Goal: Check status: Check status

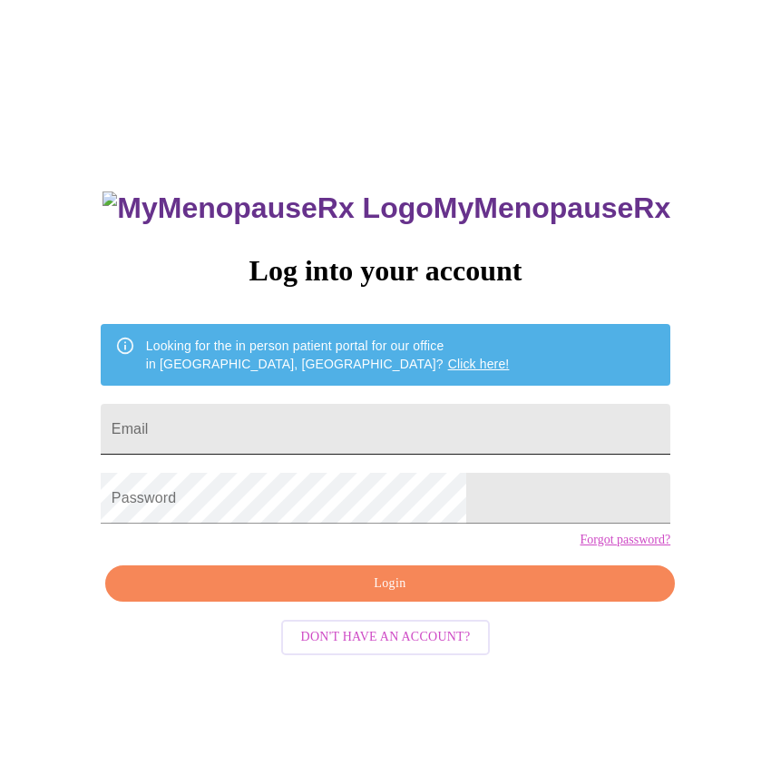
click at [289, 421] on input "Email" at bounding box center [386, 429] width 570 height 51
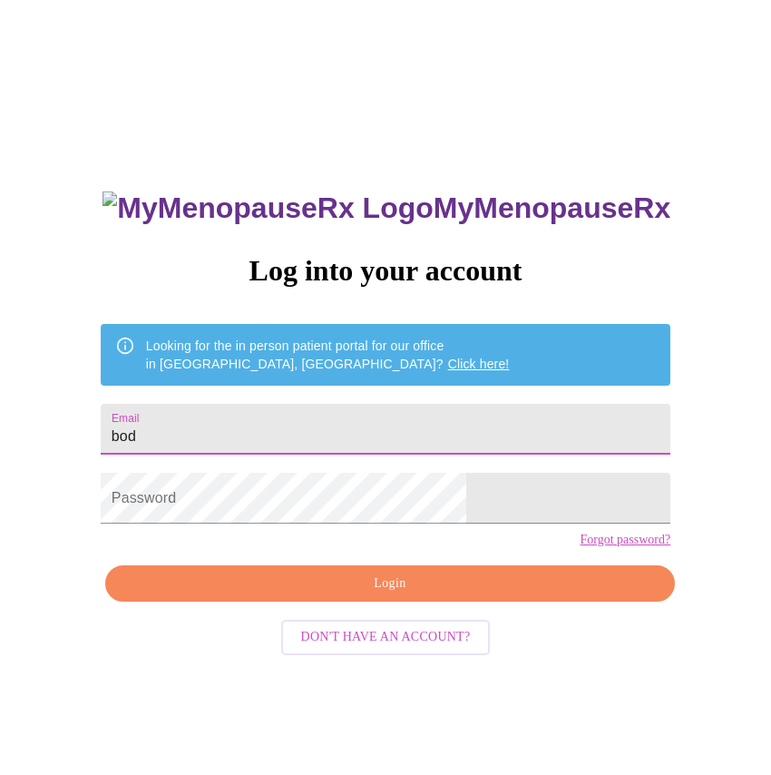
type input "bod"
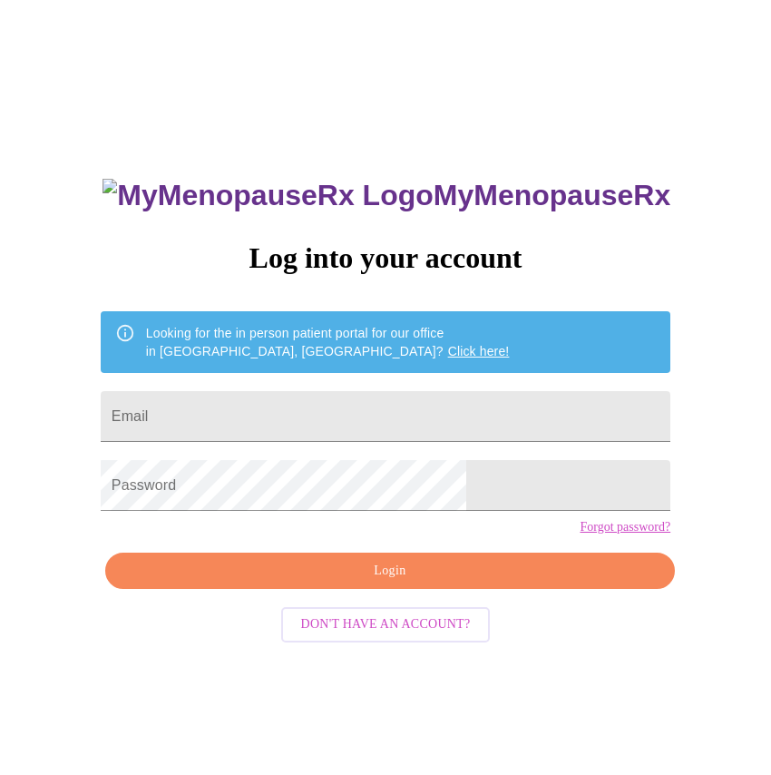
scroll to position [18, 0]
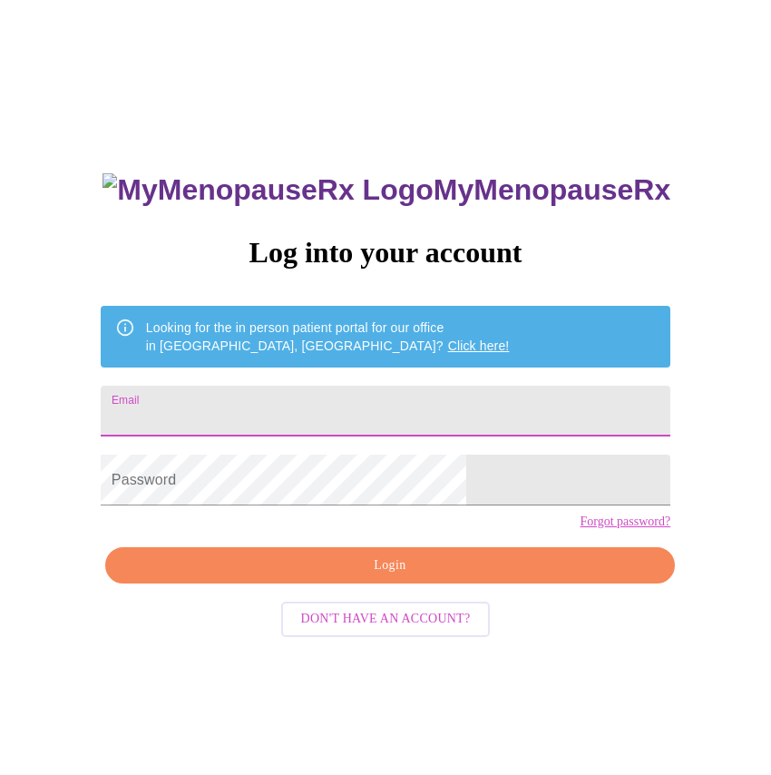
click at [268, 406] on input "Email" at bounding box center [386, 411] width 570 height 51
type input "bodysculptbysusan@yahoo.com"
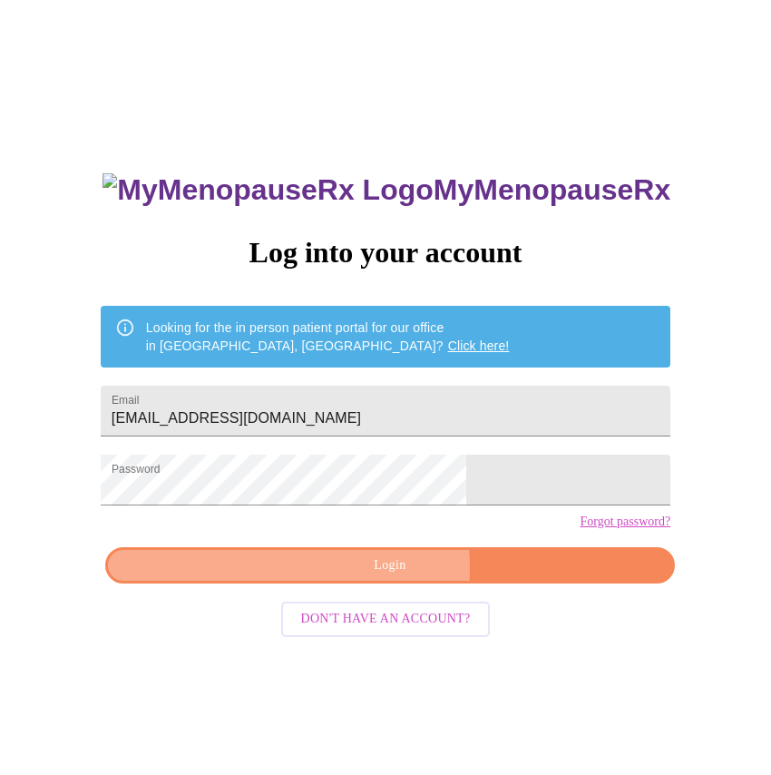
click at [357, 577] on span "Login" at bounding box center [390, 565] width 528 height 23
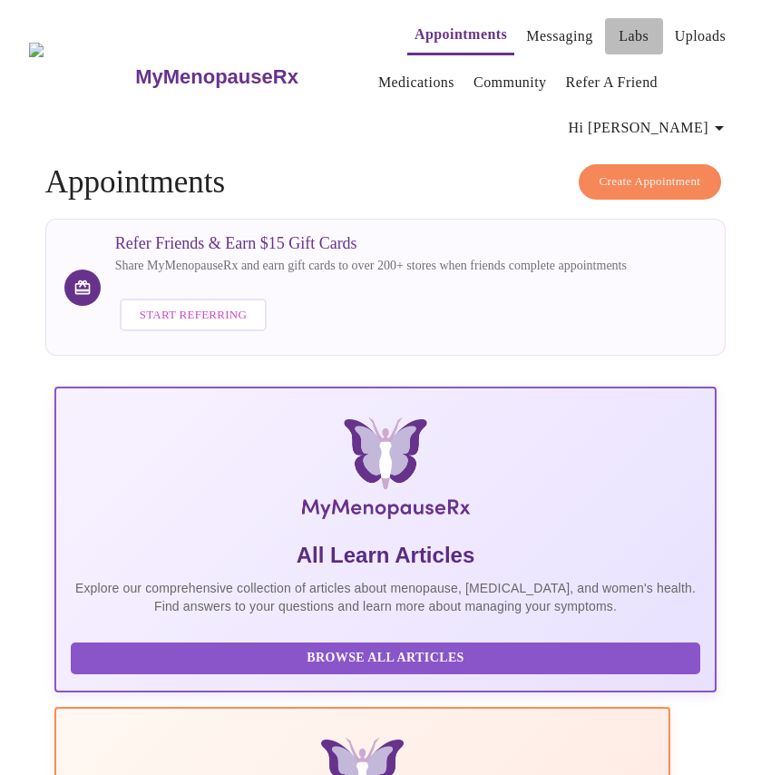
click at [619, 24] on link "Labs" at bounding box center [634, 36] width 30 height 25
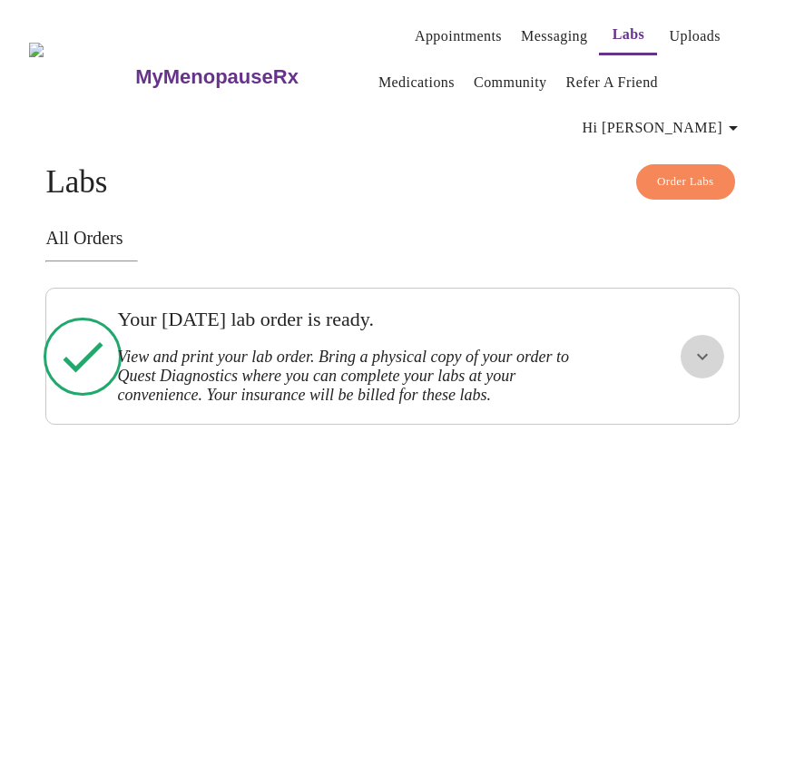
click at [706, 353] on icon "show more" at bounding box center [702, 356] width 11 height 6
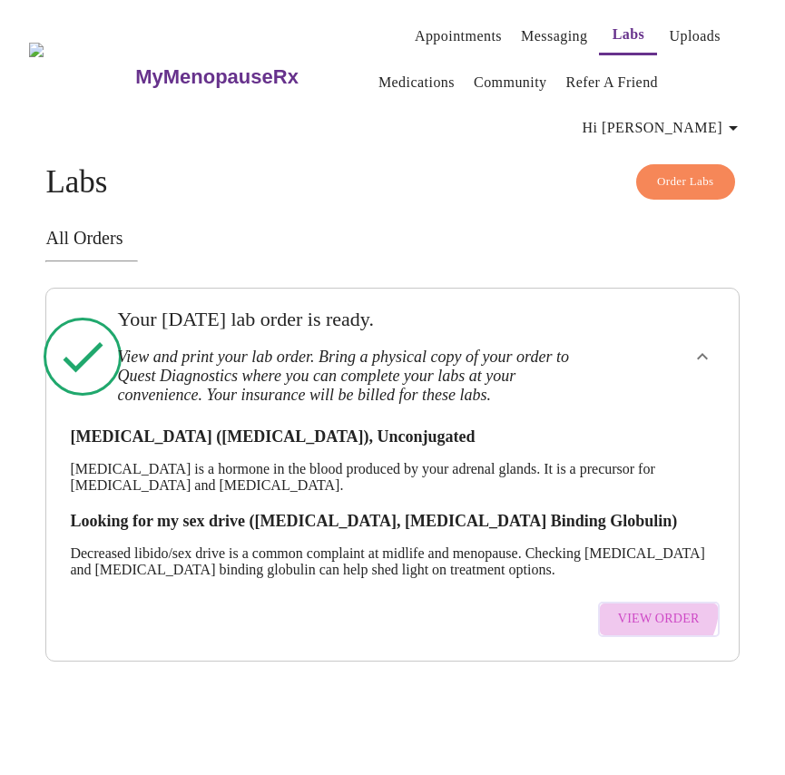
click at [656, 602] on button "View Order" at bounding box center [659, 619] width 122 height 35
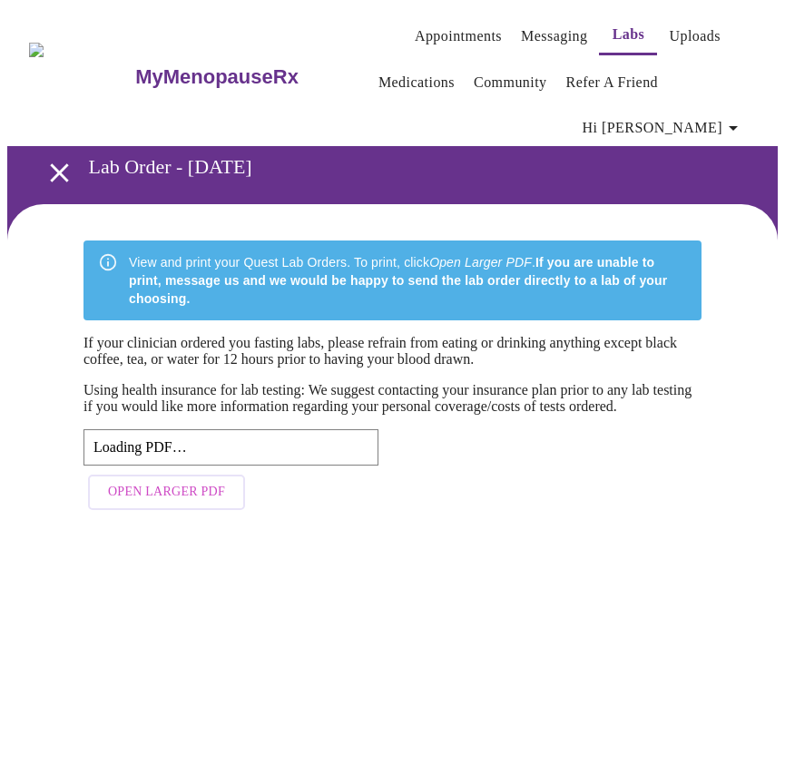
click at [177, 481] on span "Open Larger PDF" at bounding box center [166, 492] width 117 height 23
